Goal: Task Accomplishment & Management: Manage account settings

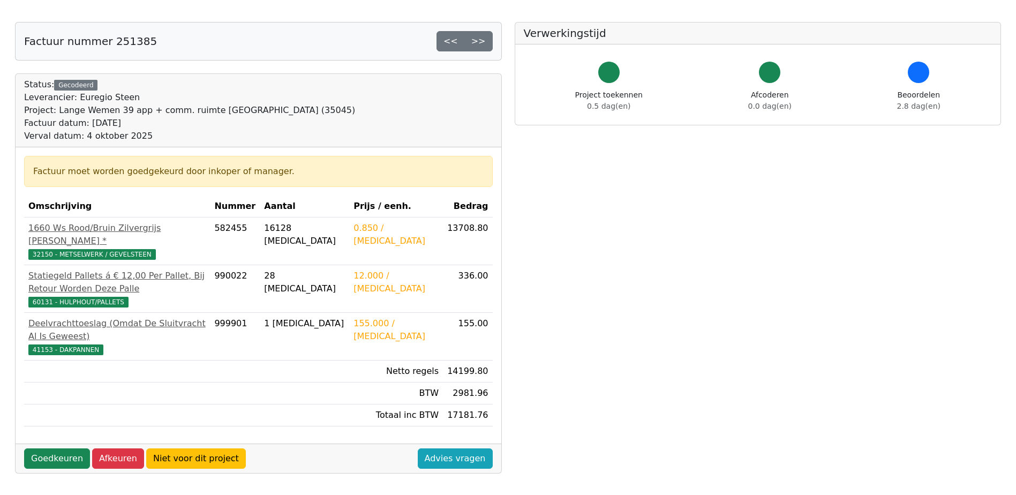
scroll to position [107, 0]
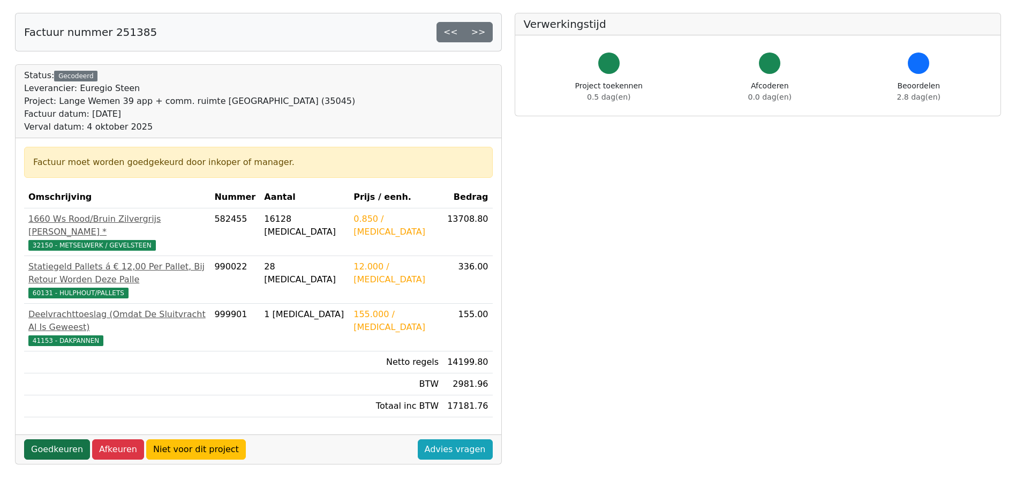
click at [66, 439] on link "Goedkeuren" at bounding box center [57, 449] width 66 height 20
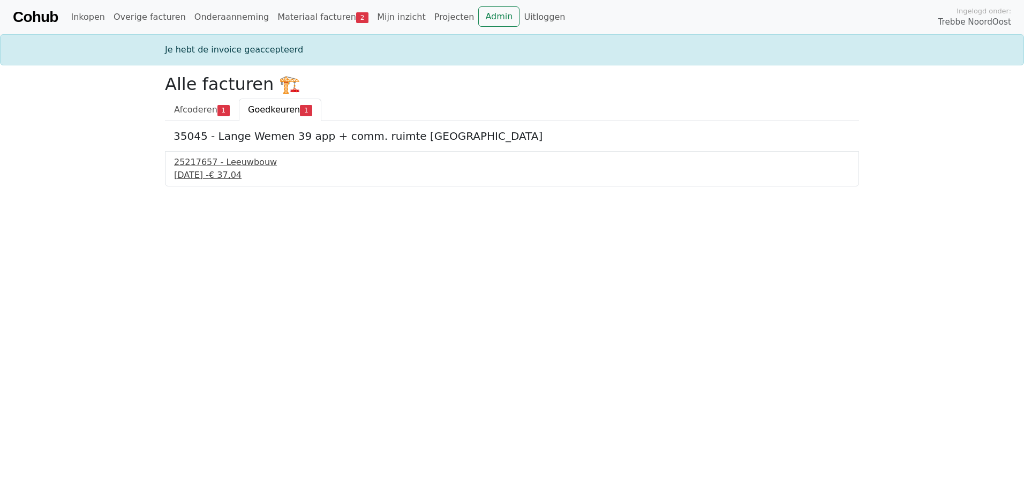
click at [207, 165] on div "25217657 - Leeuwbouw" at bounding box center [512, 162] width 676 height 13
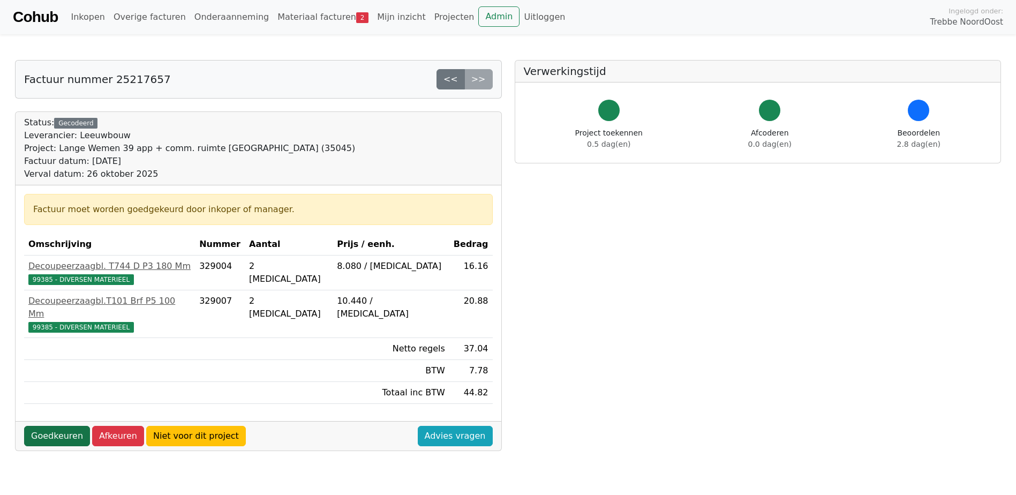
click at [65, 426] on link "Goedkeuren" at bounding box center [57, 436] width 66 height 20
